Goal: Task Accomplishment & Management: Use online tool/utility

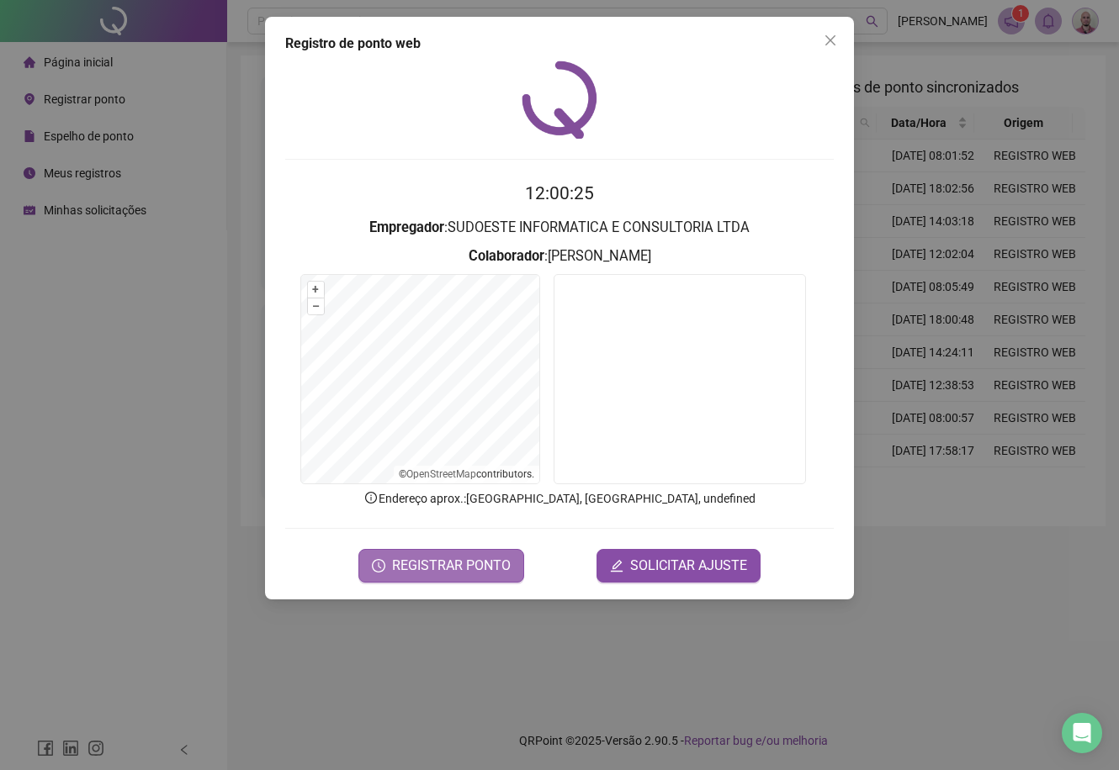
click at [483, 562] on span "REGISTRAR PONTO" at bounding box center [451, 566] width 119 height 20
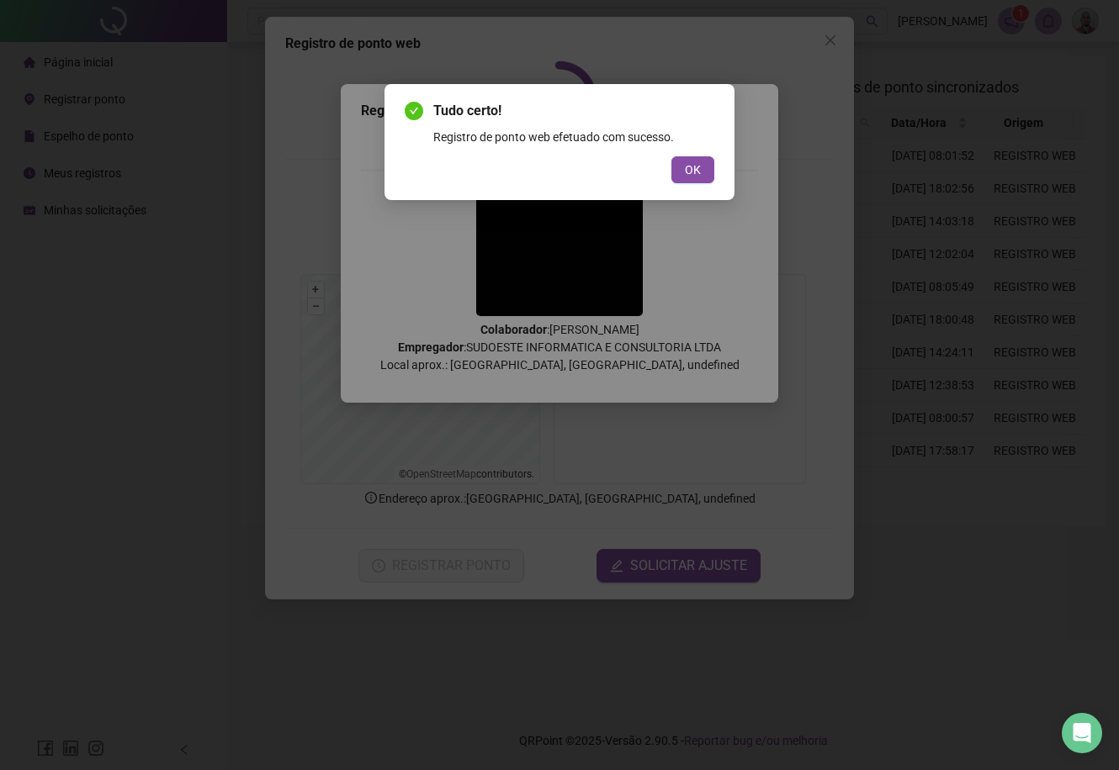
click at [686, 166] on span "OK" at bounding box center [693, 170] width 16 height 19
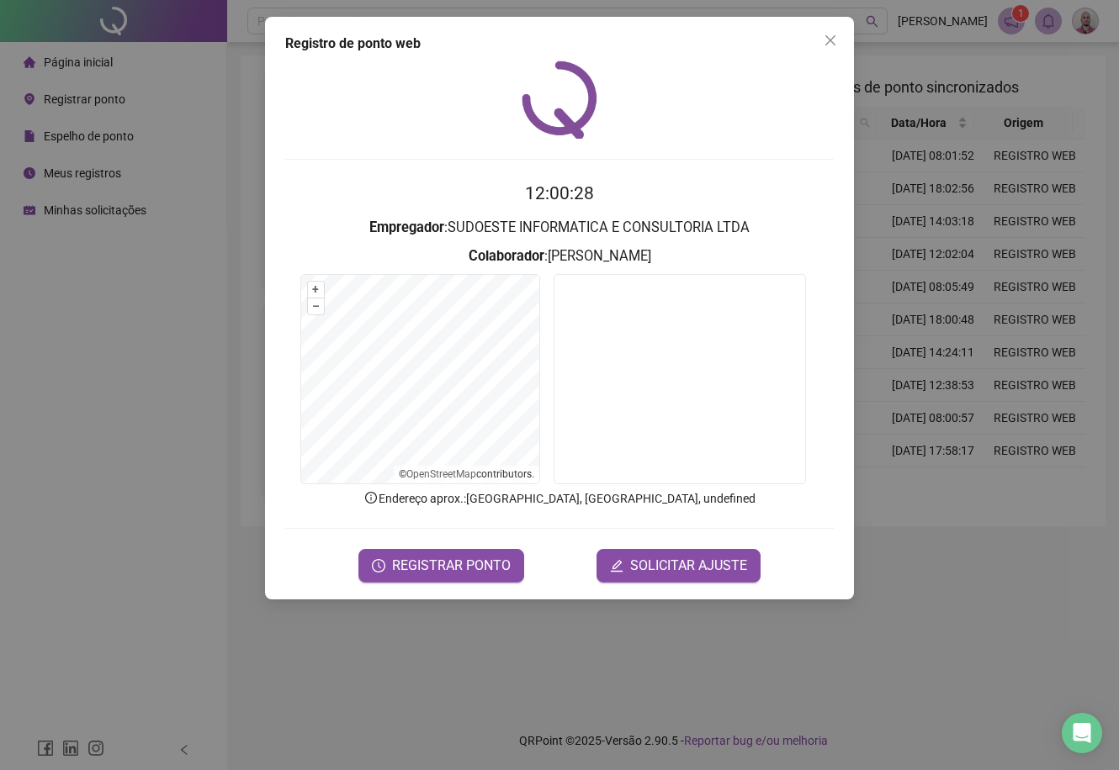
click at [143, 285] on div "Registro de ponto web 12:00:28 Empregador : SUDOESTE INFORMATICA E CONSULTORIA …" at bounding box center [559, 385] width 1119 height 770
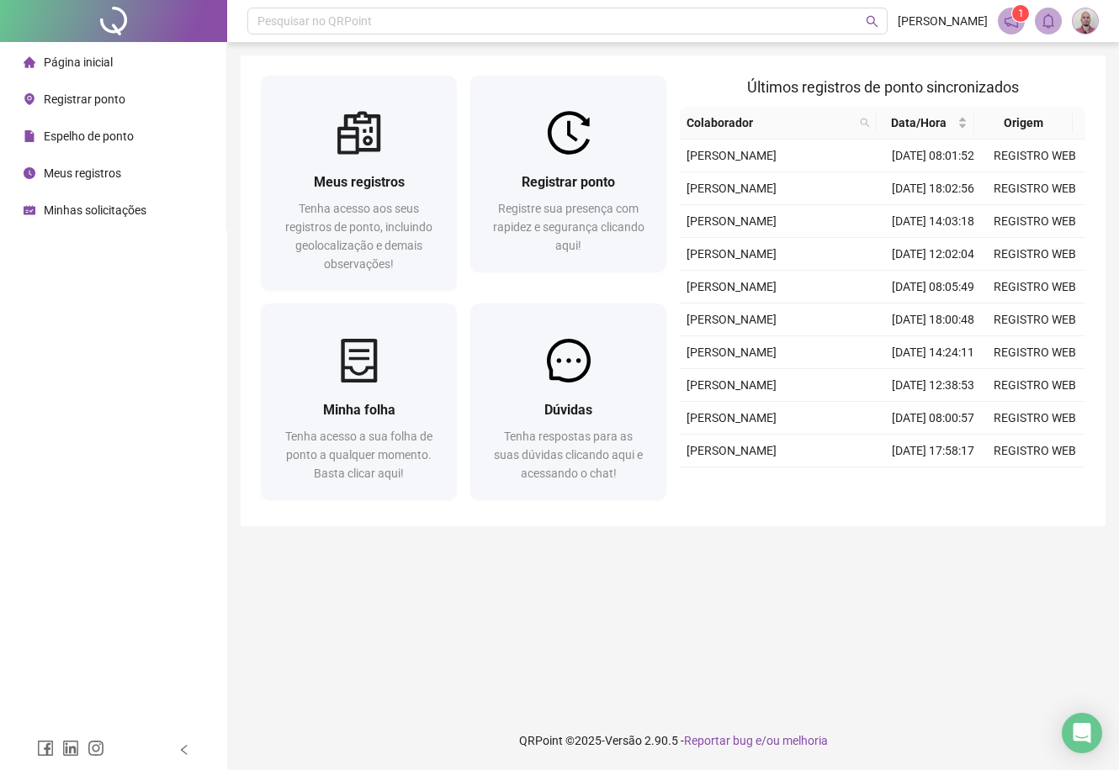
click at [112, 216] on span "Minhas solicitações" at bounding box center [95, 210] width 103 height 13
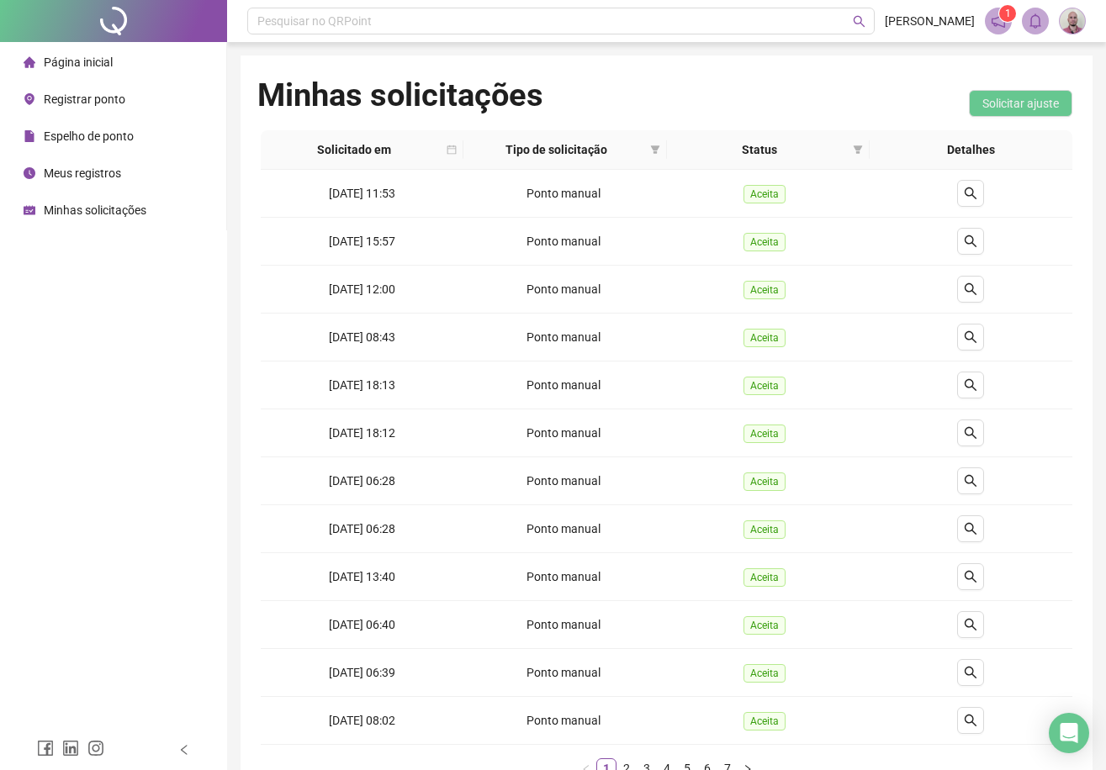
click at [98, 58] on span "Página inicial" at bounding box center [78, 62] width 69 height 13
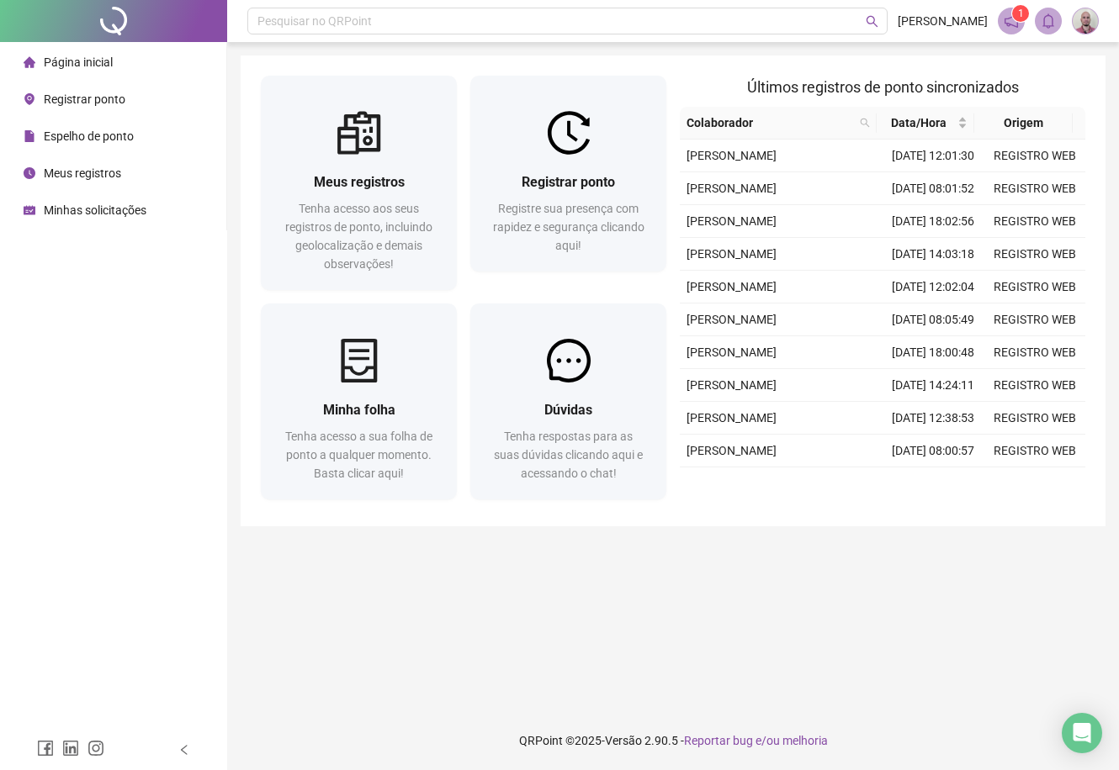
click at [88, 210] on span "Minhas solicitações" at bounding box center [95, 210] width 103 height 13
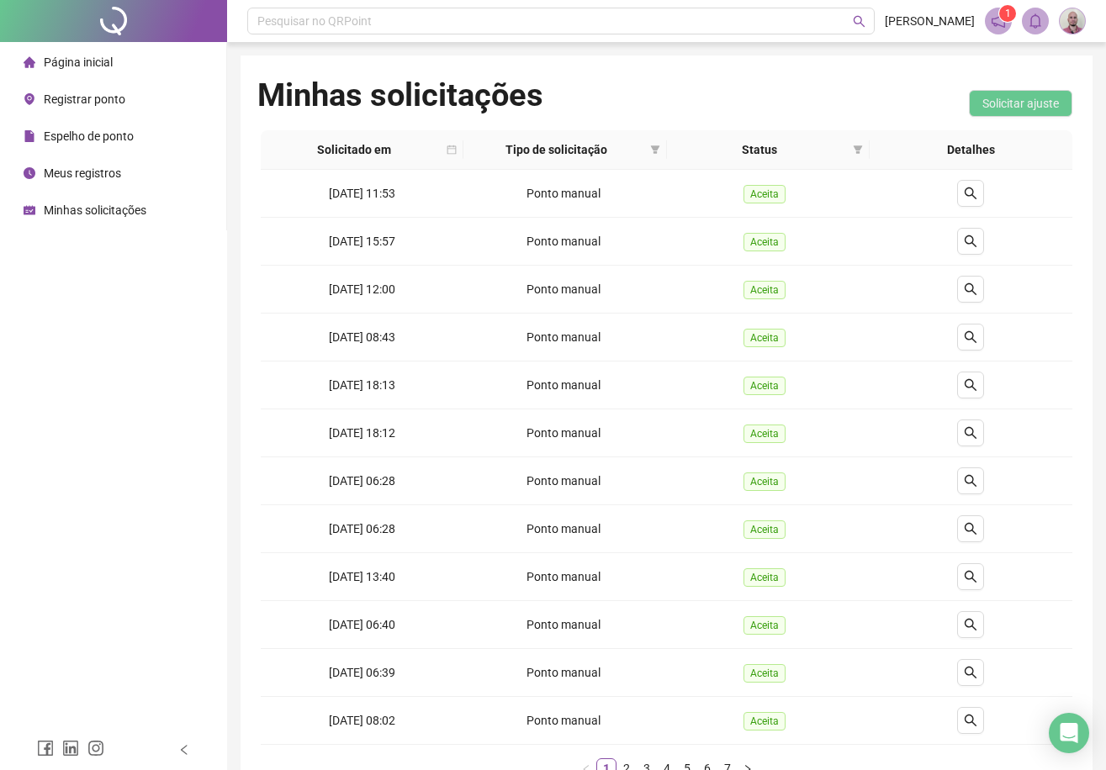
click at [82, 56] on span "Página inicial" at bounding box center [78, 62] width 69 height 13
